Goal: Information Seeking & Learning: Learn about a topic

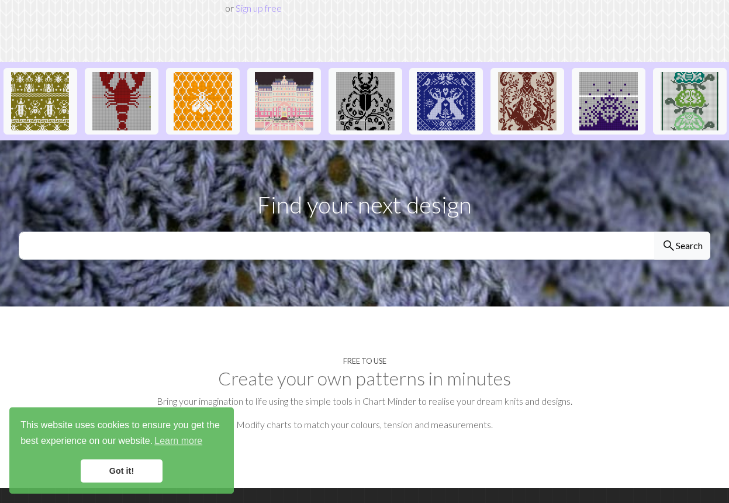
scroll to position [239, 0]
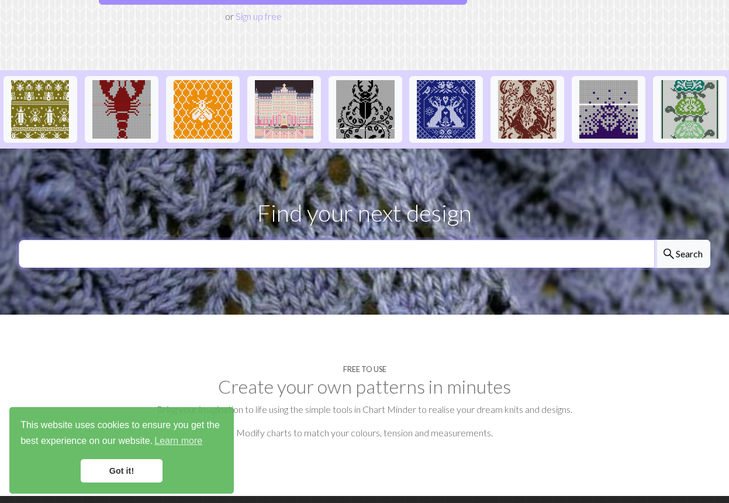
click at [122, 240] on input "text" at bounding box center [337, 254] width 636 height 28
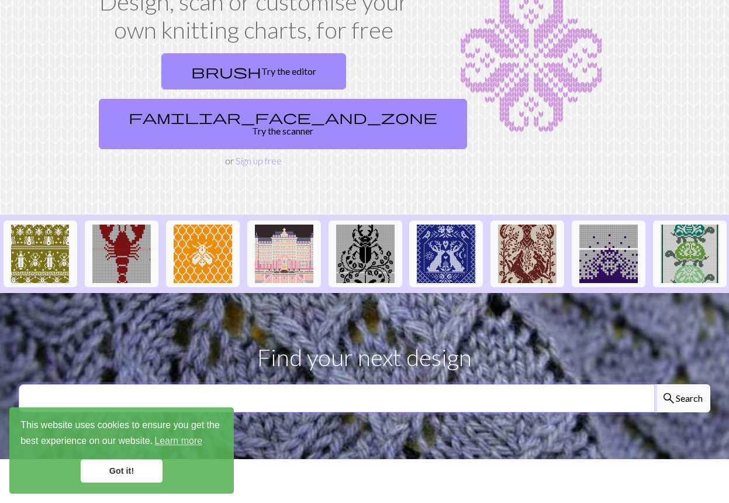
scroll to position [0, 0]
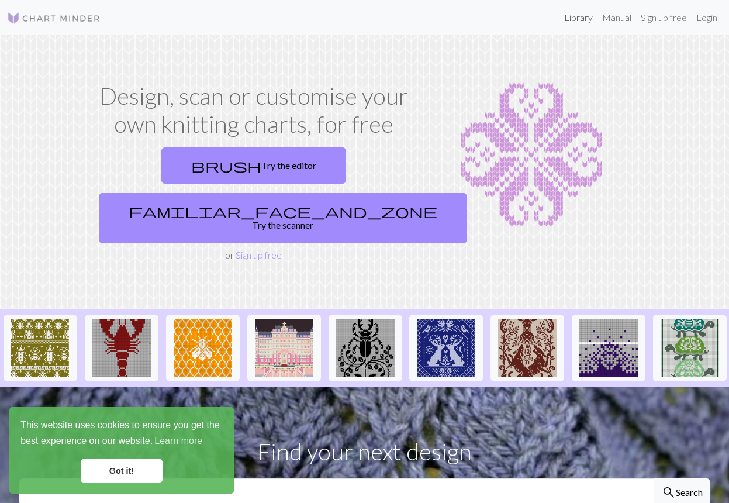
click at [579, 20] on link "Library" at bounding box center [579, 17] width 38 height 23
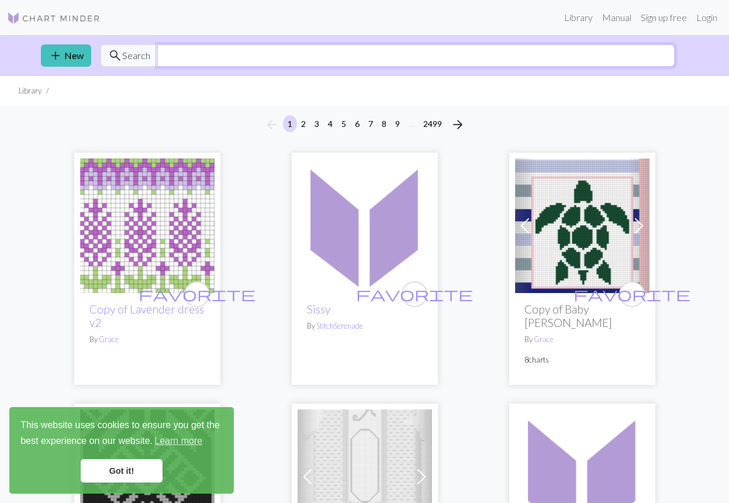
click at [188, 51] on input "text" at bounding box center [415, 55] width 517 height 22
type input "alphabet"
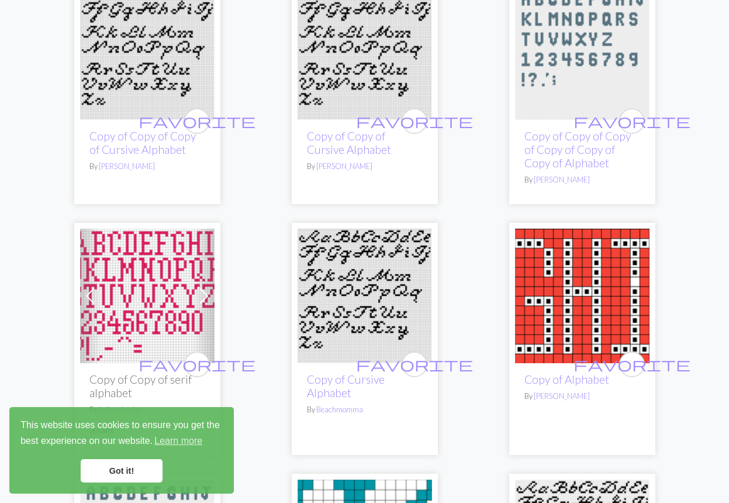
scroll to position [1610, 0]
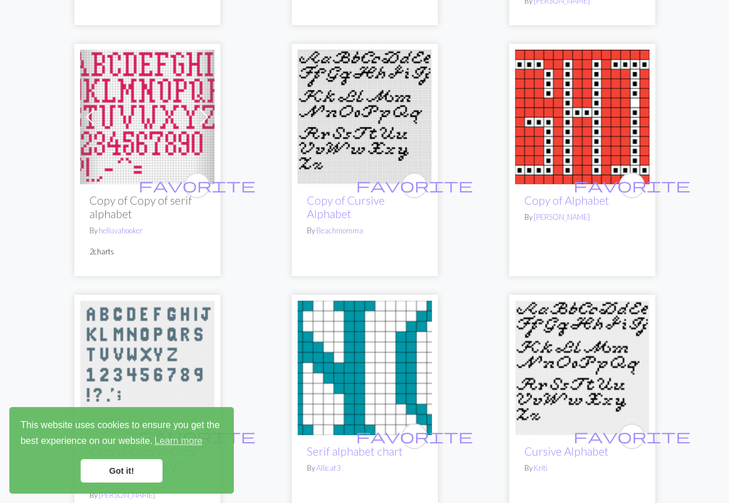
click at [557, 337] on img at bounding box center [582, 368] width 134 height 134
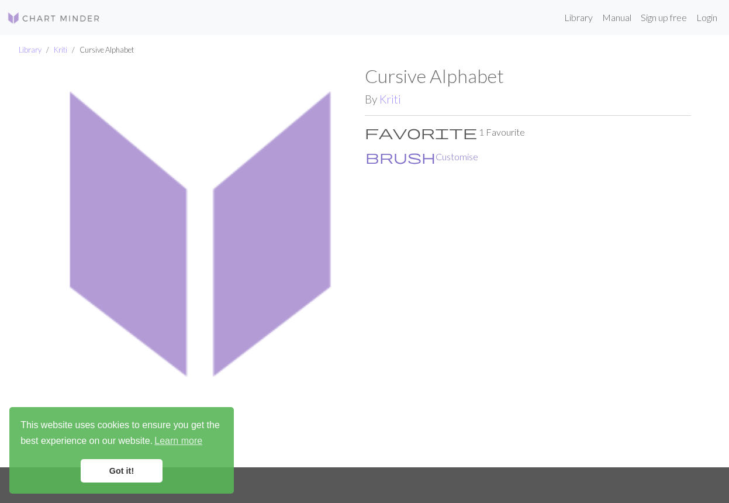
click at [403, 157] on button "brush Customise" at bounding box center [422, 156] width 114 height 15
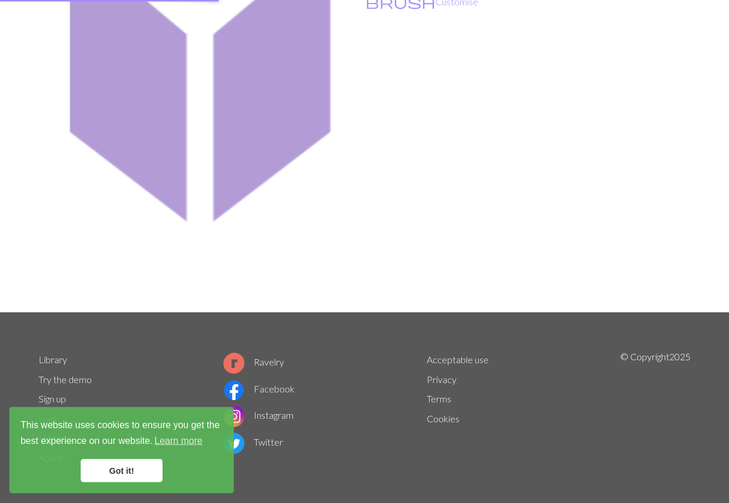
scroll to position [2, 0]
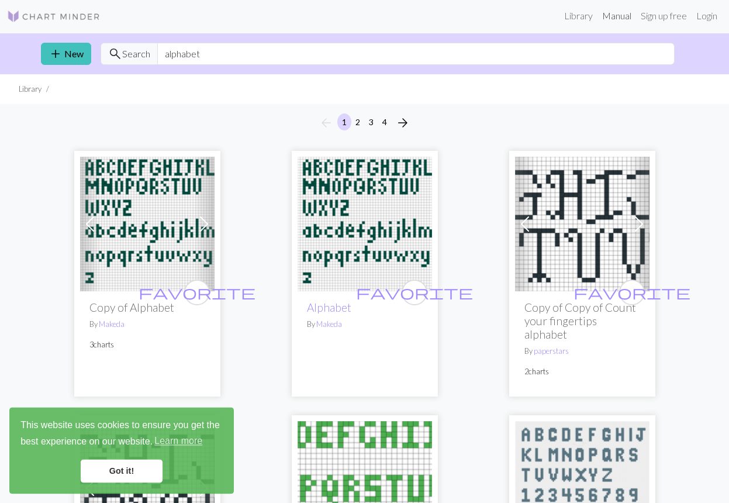
click at [615, 19] on link "Manual" at bounding box center [617, 15] width 39 height 23
